Goal: Information Seeking & Learning: Learn about a topic

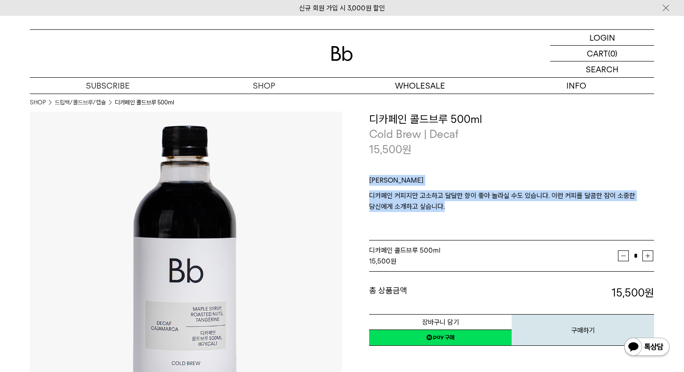
drag, startPoint x: 372, startPoint y: 172, endPoint x: 468, endPoint y: 209, distance: 102.1
click at [468, 209] on div "[PERSON_NAME] 디카페인 디카페인 커피지만 고소하고 달달한 향이 좋아 놀라실 수도 있습니다. 이런 커피를 달콤한 잠이 소중한 당신에게…" at bounding box center [511, 199] width 285 height 84
click at [468, 209] on p "디카페인 커피지만 고소하고 달달한 향이 좋아 놀라실 수도 있습니다. 이런 커피를 달콤한 잠이 소중한 당신에게 소개하고 싶습니다." at bounding box center [511, 206] width 285 height 33
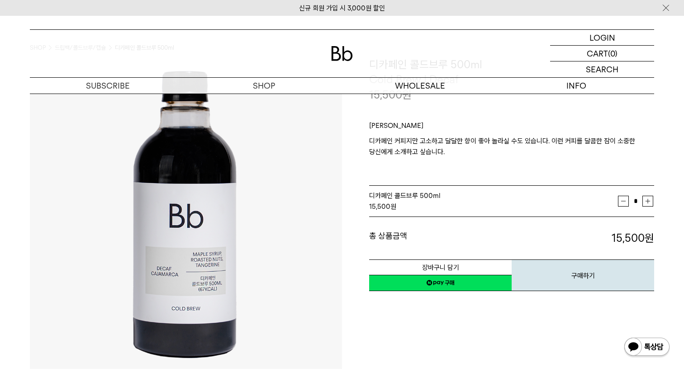
scroll to position [57, 0]
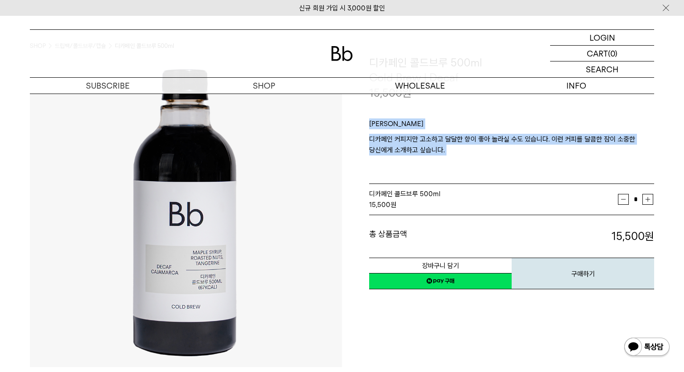
drag, startPoint x: 421, startPoint y: 114, endPoint x: 468, endPoint y: 158, distance: 64.6
click at [468, 158] on div "[PERSON_NAME] 디카페인 디카페인 커피지만 고소하고 달달한 향이 좋아 놀라실 수도 있습니다. 이런 커피를 달콤한 잠이 소중한 당신에게…" at bounding box center [511, 142] width 285 height 84
click at [468, 158] on p "디카페인 커피지만 고소하고 달달한 향이 좋아 놀라실 수도 있습니다. 이런 커피를 달콤한 잠이 소중한 당신에게 소개하고 싶습니다." at bounding box center [511, 150] width 285 height 33
drag, startPoint x: 467, startPoint y: 158, endPoint x: 467, endPoint y: 114, distance: 44.3
click at [467, 114] on div "[PERSON_NAME] 디카페인 디카페인 커피지만 고소하고 달달한 향이 좋아 놀라실 수도 있습니다. 이런 커피를 달콤한 잠이 소중한 당신에게…" at bounding box center [511, 142] width 285 height 84
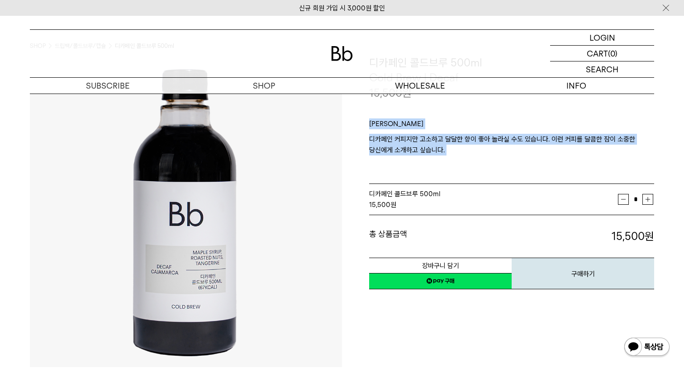
click at [467, 113] on div "[PERSON_NAME] 디카페인 디카페인 커피지만 고소하고 달달한 향이 좋아 놀라실 수도 있습니다. 이런 커피를 달콤한 잠이 소중한 당신에게…" at bounding box center [511, 142] width 285 height 84
drag, startPoint x: 467, startPoint y: 113, endPoint x: 472, endPoint y: 171, distance: 58.1
click at [472, 171] on div "[PERSON_NAME] 디카페인 디카페인 커피지만 고소하고 달달한 향이 좋아 놀라실 수도 있습니다. 이런 커피를 달콤한 잠이 소중한 당신에게…" at bounding box center [511, 142] width 285 height 84
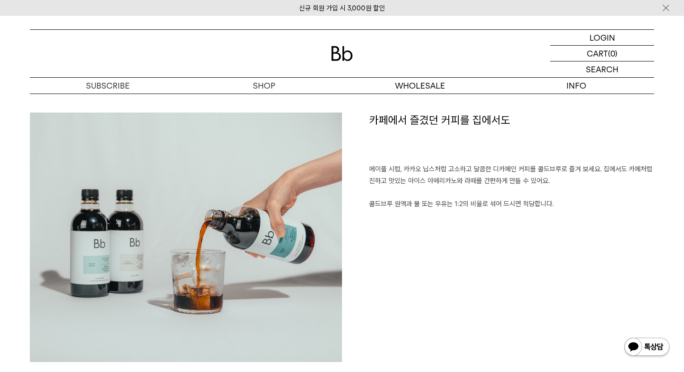
scroll to position [446, 0]
drag, startPoint x: 436, startPoint y: 144, endPoint x: 494, endPoint y: 278, distance: 145.9
click at [494, 276] on div "카페에서 즐겼던 커피를 집에서도 메이플 시럽, 카카오 닙스처럼 고소하고 달콤한 디카페인 커피를 콜드브루로 즐겨 보세요. 집에서도 카페처럼 진하…" at bounding box center [498, 242] width 312 height 258
click at [494, 278] on div "카페에서 즐겼던 커피를 집에서도 메이플 시럽, 카카오 닙스처럼 고소하고 달콤한 디카페인 커피를 콜드브루로 즐겨 보세요. 집에서도 카페처럼 진하…" at bounding box center [498, 242] width 312 height 258
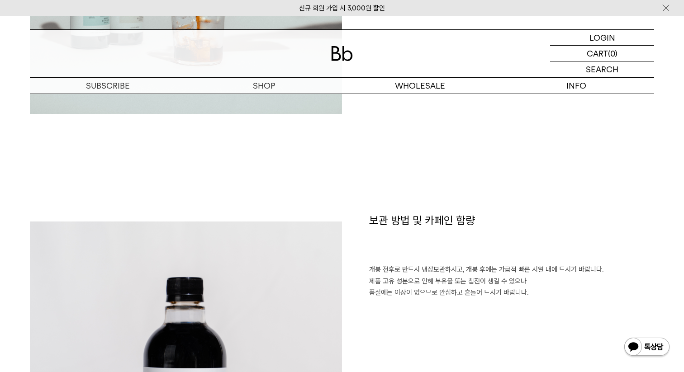
scroll to position [806, 0]
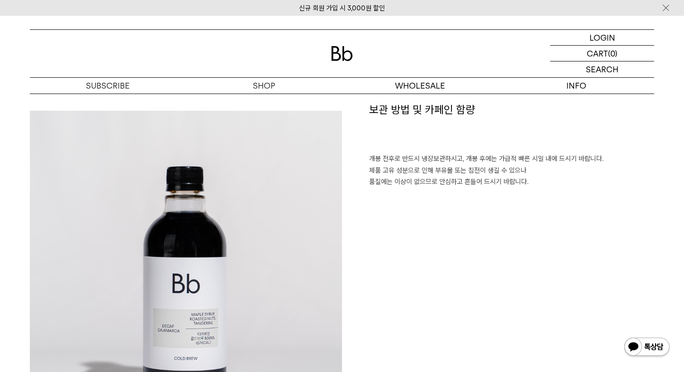
drag, startPoint x: 481, startPoint y: 128, endPoint x: 480, endPoint y: 286, distance: 157.8
click at [480, 285] on div "보관 방법 및 카페인 함량 개봉 전후로 반드시 냉장보관하시고, 개봉 후에는 가급적 빠른 시일 내에 드시기 바랍니다. 제품 고유 성분으로 인해 …" at bounding box center [498, 266] width 312 height 329
click at [480, 286] on div "보관 방법 및 카페인 함량 개봉 전후로 반드시 냉장보관하시고, 개봉 후에는 가급적 빠른 시일 내에 드시기 바랍니다. 제품 고유 성분으로 인해 …" at bounding box center [498, 266] width 312 height 329
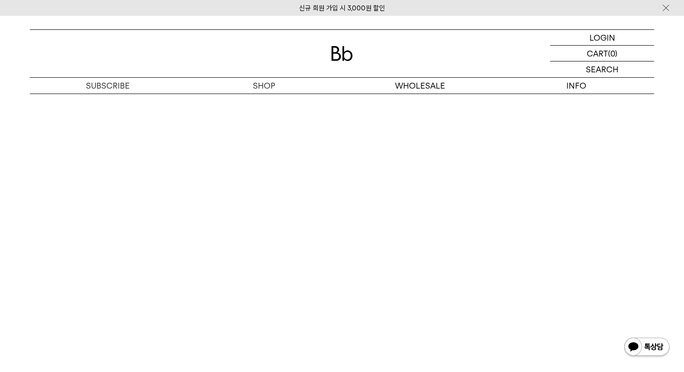
scroll to position [1747, 0]
